Goal: Task Accomplishment & Management: Manage account settings

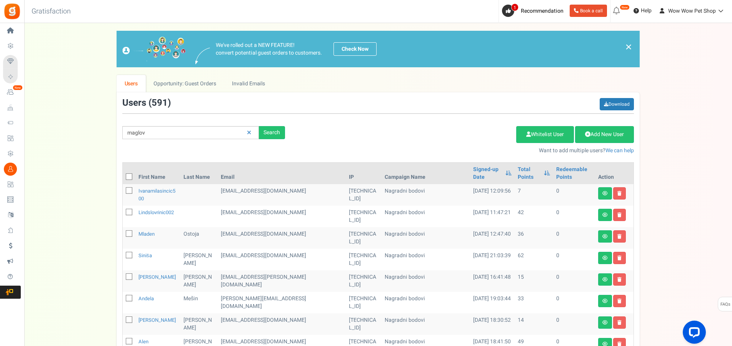
type input "maglov"
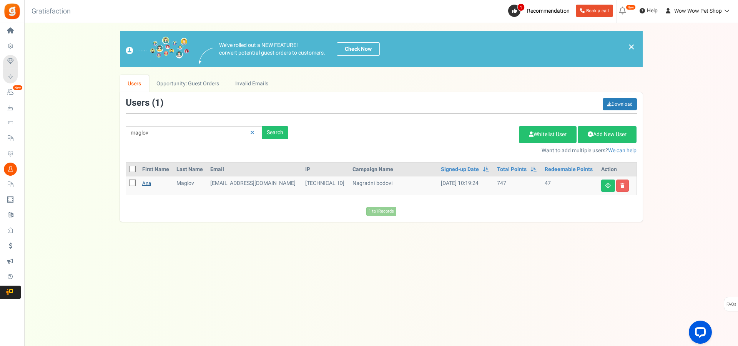
click at [150, 185] on link "Ana" at bounding box center [146, 183] width 9 height 7
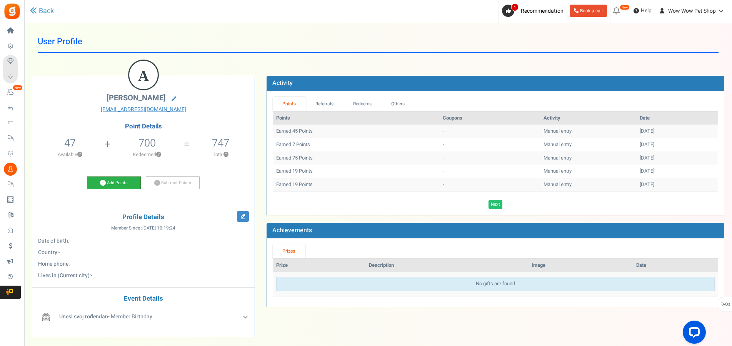
click at [118, 179] on link "Add Points" at bounding box center [114, 182] width 54 height 13
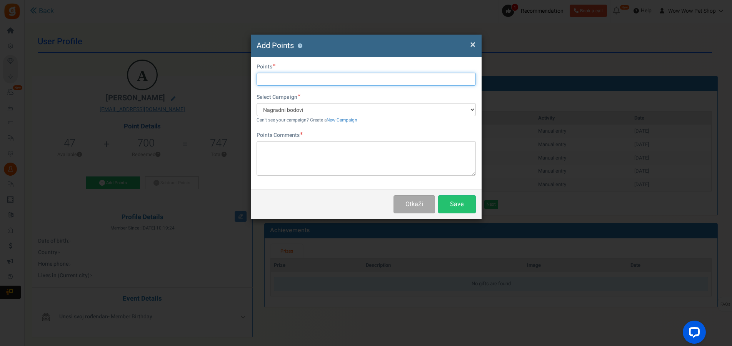
click at [270, 78] on input "text" at bounding box center [365, 79] width 219 height 13
type input "19"
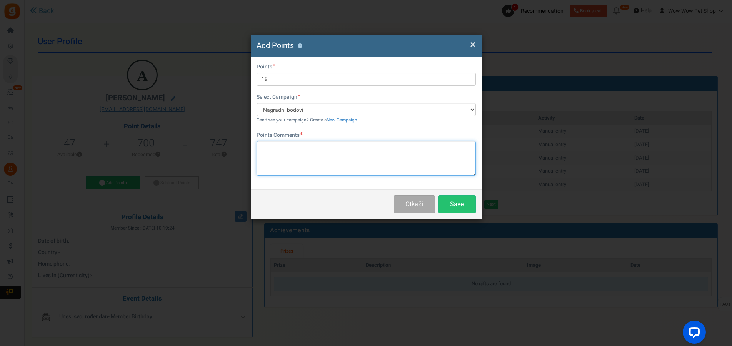
click at [306, 144] on textarea at bounding box center [365, 158] width 219 height 35
paste textarea "1495"
type textarea "Račun br. 1495"
click at [439, 187] on div "First Name Last Name Email [EMAIL_ADDRESS][DOMAIN_NAME] Do you want to give Wel…" at bounding box center [366, 123] width 231 height 132
click at [455, 203] on button "Save" at bounding box center [457, 204] width 38 height 18
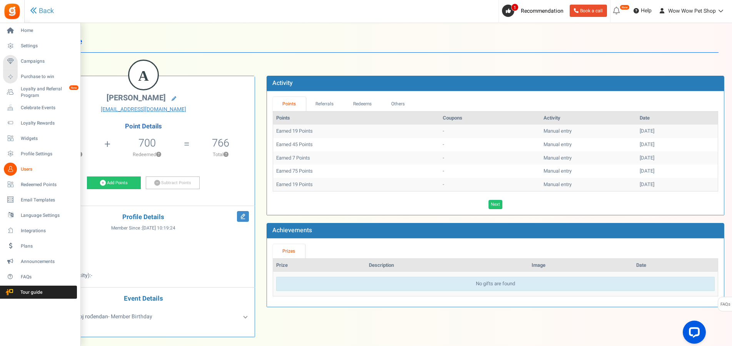
click at [16, 166] on icon at bounding box center [10, 169] width 13 height 13
